Goal: Task Accomplishment & Management: Manage account settings

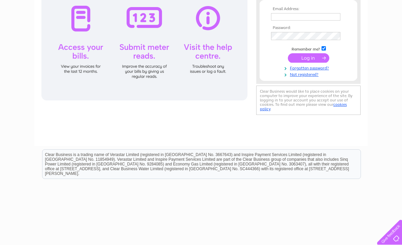
click at [302, 18] on input "text" at bounding box center [305, 16] width 69 height 7
type input "[EMAIL_ADDRESS][DOMAIN_NAME]"
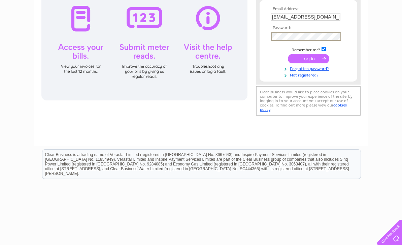
click at [315, 58] on input "submit" at bounding box center [308, 58] width 41 height 9
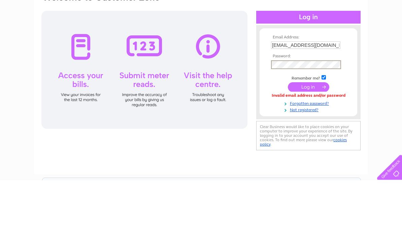
click at [315, 147] on input "submit" at bounding box center [308, 151] width 41 height 9
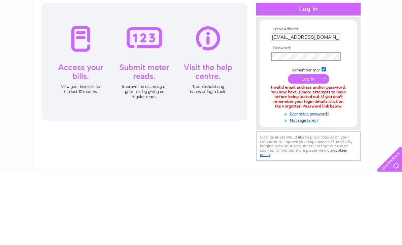
click at [313, 147] on input "submit" at bounding box center [308, 151] width 41 height 9
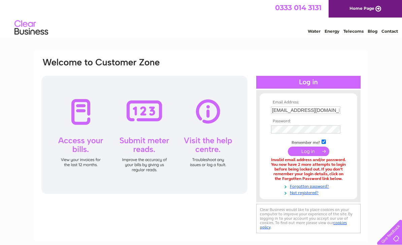
click at [320, 185] on link "Forgotten password?" at bounding box center [309, 185] width 76 height 6
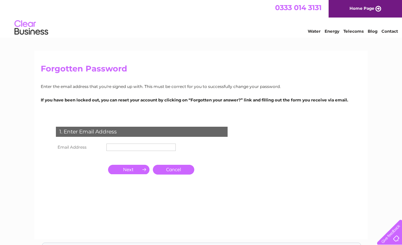
click at [165, 148] on input "text" at bounding box center [140, 146] width 69 height 7
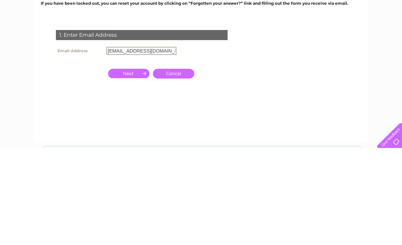
type input "[EMAIL_ADDRESS][DOMAIN_NAME]"
click at [139, 165] on input "button" at bounding box center [128, 169] width 41 height 9
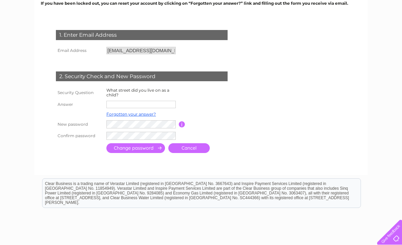
click at [150, 107] on input "text" at bounding box center [140, 104] width 69 height 7
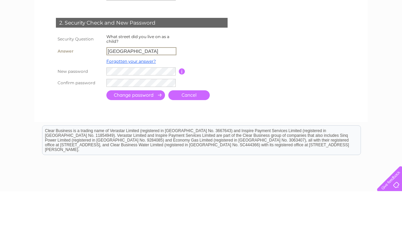
type input "Honiton Road"
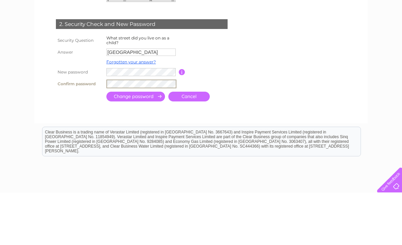
scroll to position [146, 0]
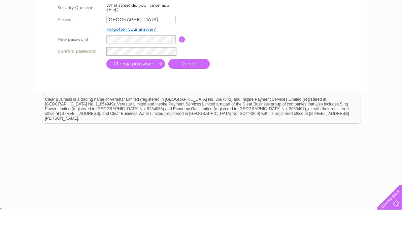
click at [146, 94] on input "submit" at bounding box center [135, 99] width 59 height 10
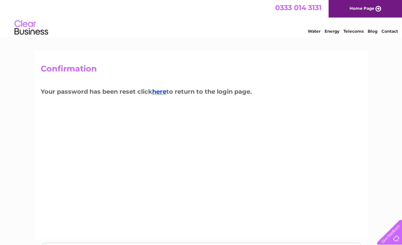
click at [164, 91] on link "here" at bounding box center [159, 91] width 14 height 7
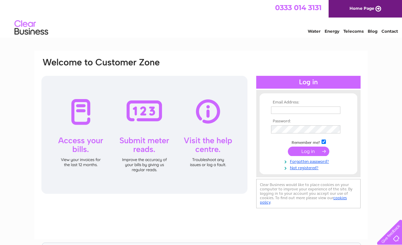
click at [316, 113] on input "text" at bounding box center [305, 109] width 69 height 7
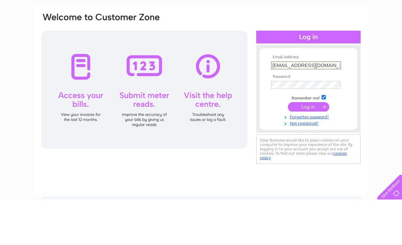
type input "[EMAIL_ADDRESS][DOMAIN_NAME]"
click at [312, 147] on input "submit" at bounding box center [308, 151] width 41 height 9
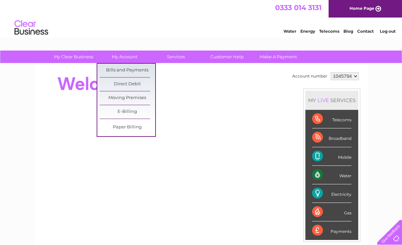
click at [141, 71] on link "Bills and Payments" at bounding box center [128, 70] width 56 height 13
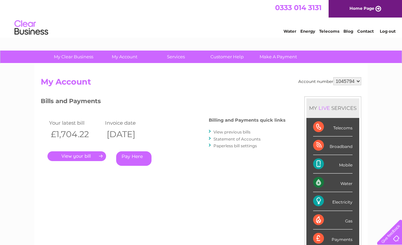
click at [242, 132] on link "View previous bills" at bounding box center [231, 131] width 37 height 5
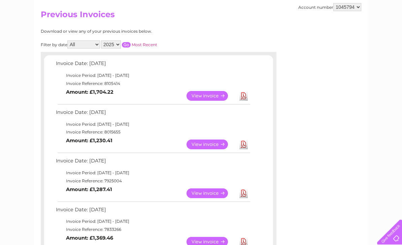
scroll to position [68, 0]
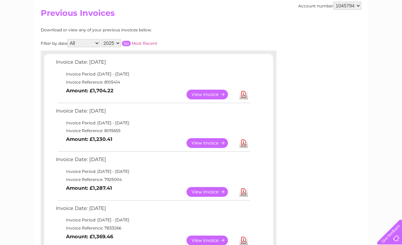
click at [213, 190] on link "View" at bounding box center [211, 192] width 49 height 10
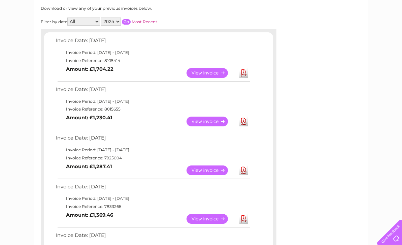
click at [218, 118] on link "View" at bounding box center [211, 121] width 49 height 10
click at [214, 72] on link "View" at bounding box center [211, 73] width 49 height 10
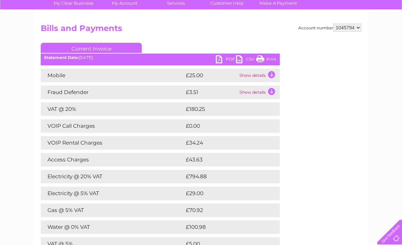
scroll to position [54, 0]
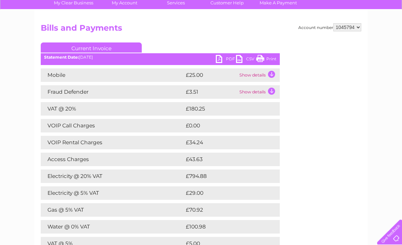
click at [270, 59] on link "Print" at bounding box center [266, 60] width 20 height 10
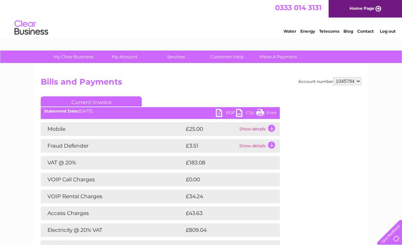
click at [268, 109] on link "Print" at bounding box center [266, 114] width 20 height 10
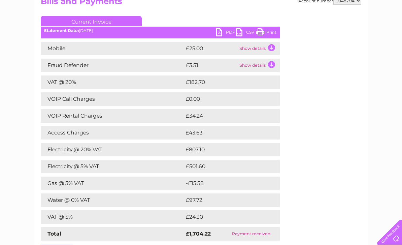
scroll to position [79, 0]
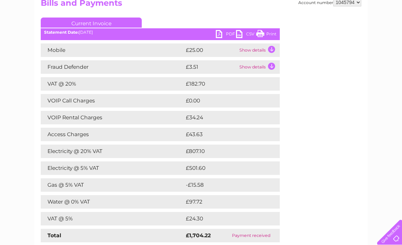
click at [268, 35] on link "Print" at bounding box center [266, 35] width 20 height 10
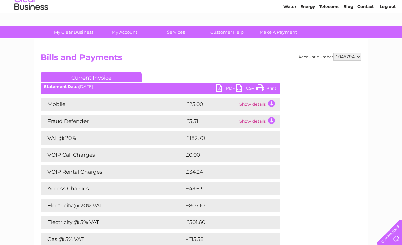
scroll to position [0, 0]
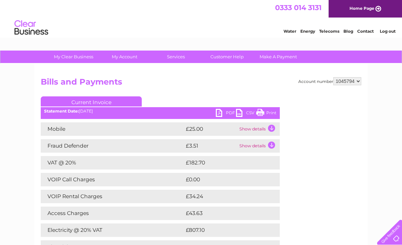
click at [387, 32] on link "Log out" at bounding box center [388, 31] width 16 height 5
